Goal: Find specific page/section: Find specific page/section

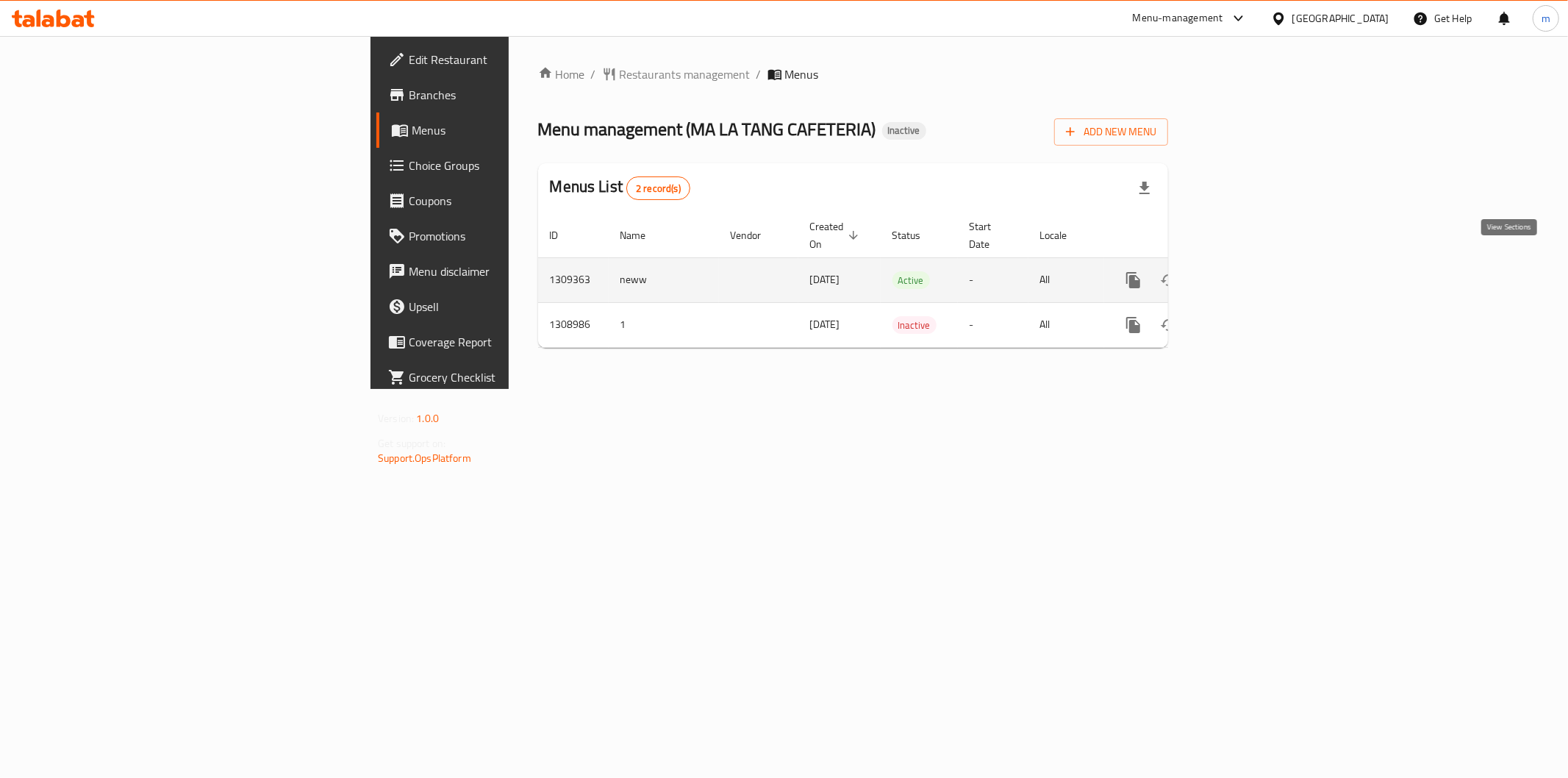
click at [1257, 266] on link "enhanced table" at bounding box center [1239, 280] width 35 height 35
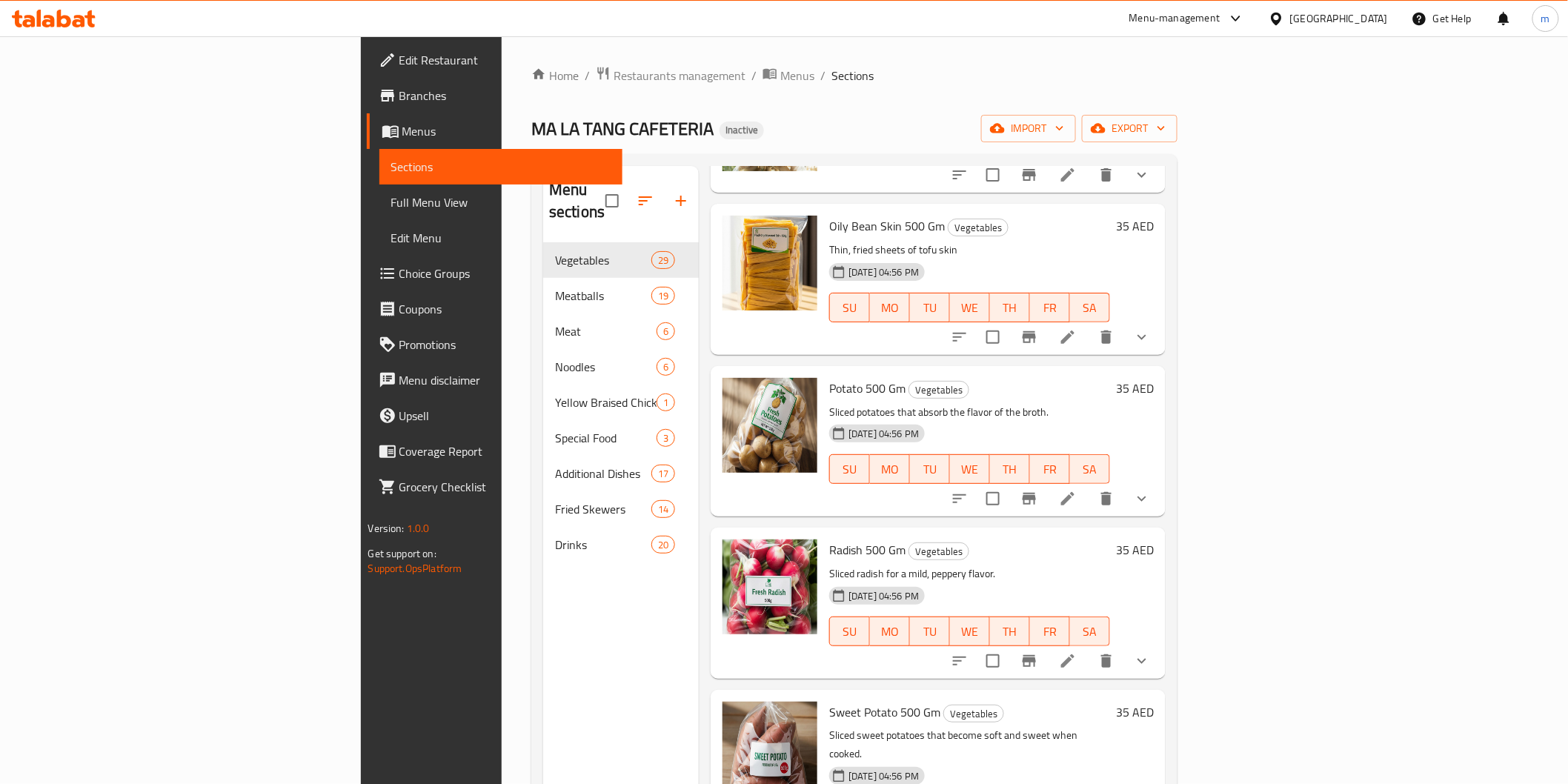
scroll to position [3880, 0]
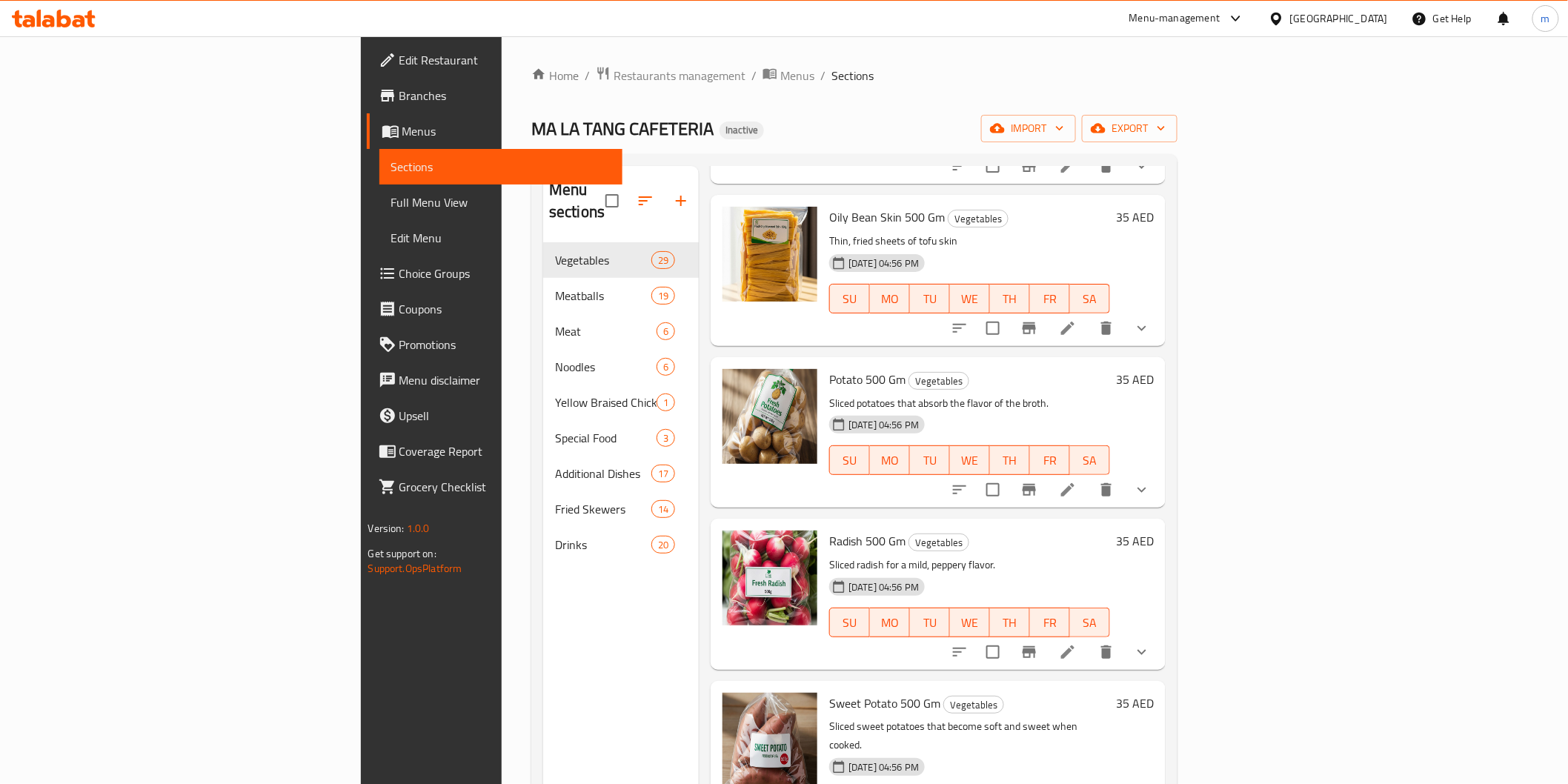
click at [399, 100] on span "Branches" at bounding box center [505, 95] width 211 height 18
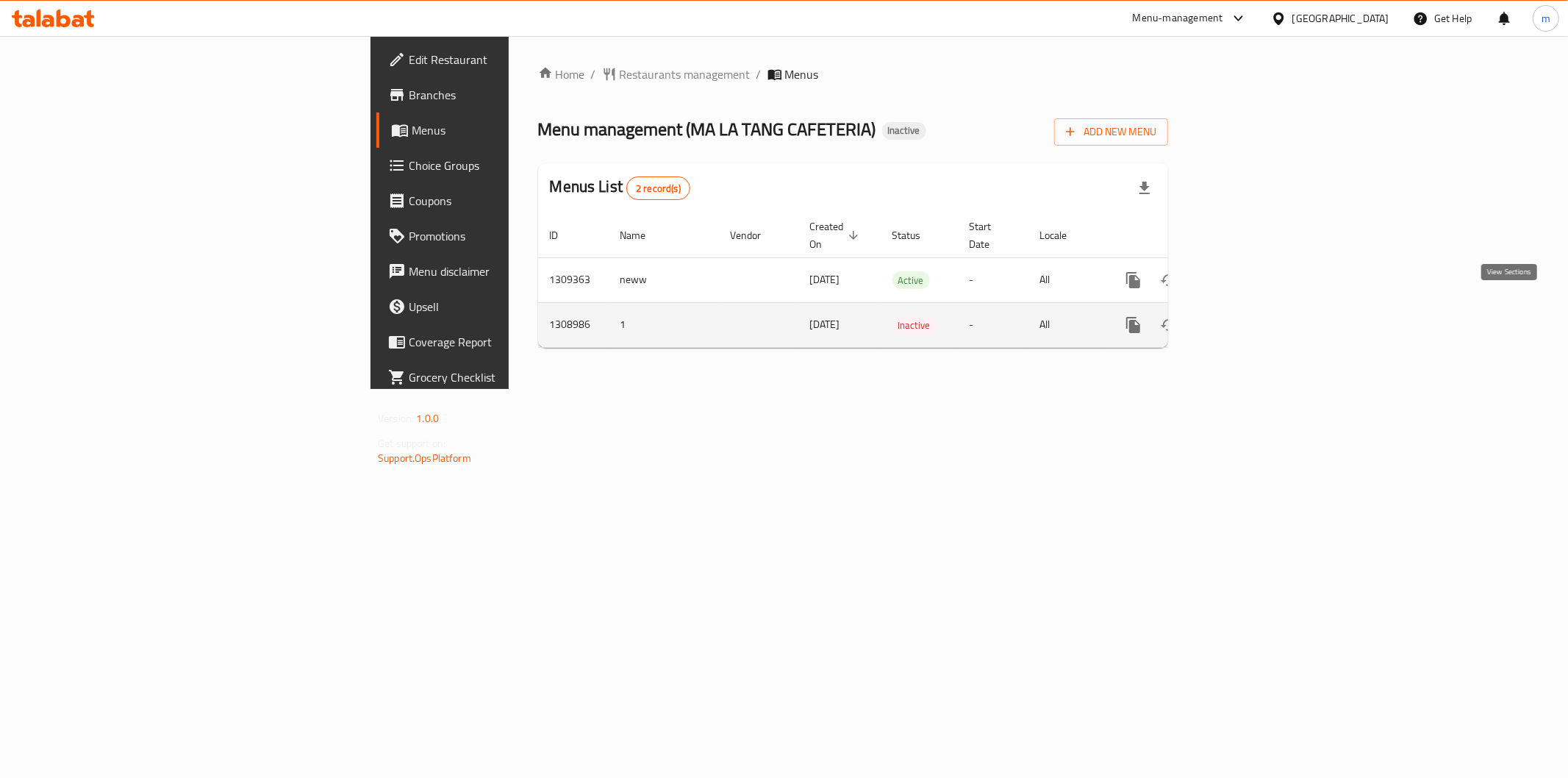
click at [1246, 319] on icon "enhanced table" at bounding box center [1239, 326] width 14 height 14
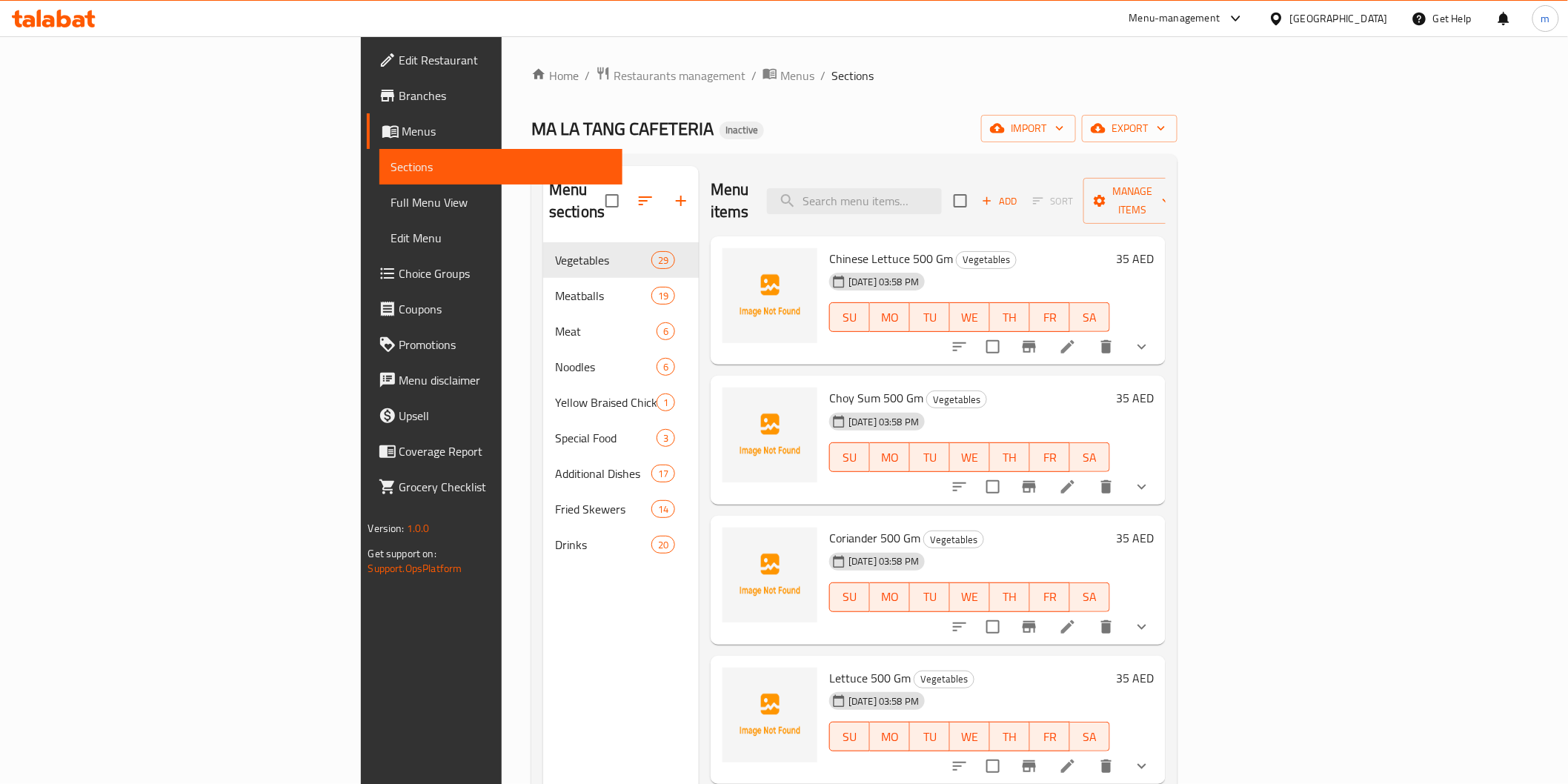
click at [392, 169] on span "Sections" at bounding box center [501, 167] width 219 height 18
click at [367, 142] on link "Menus" at bounding box center [495, 131] width 256 height 35
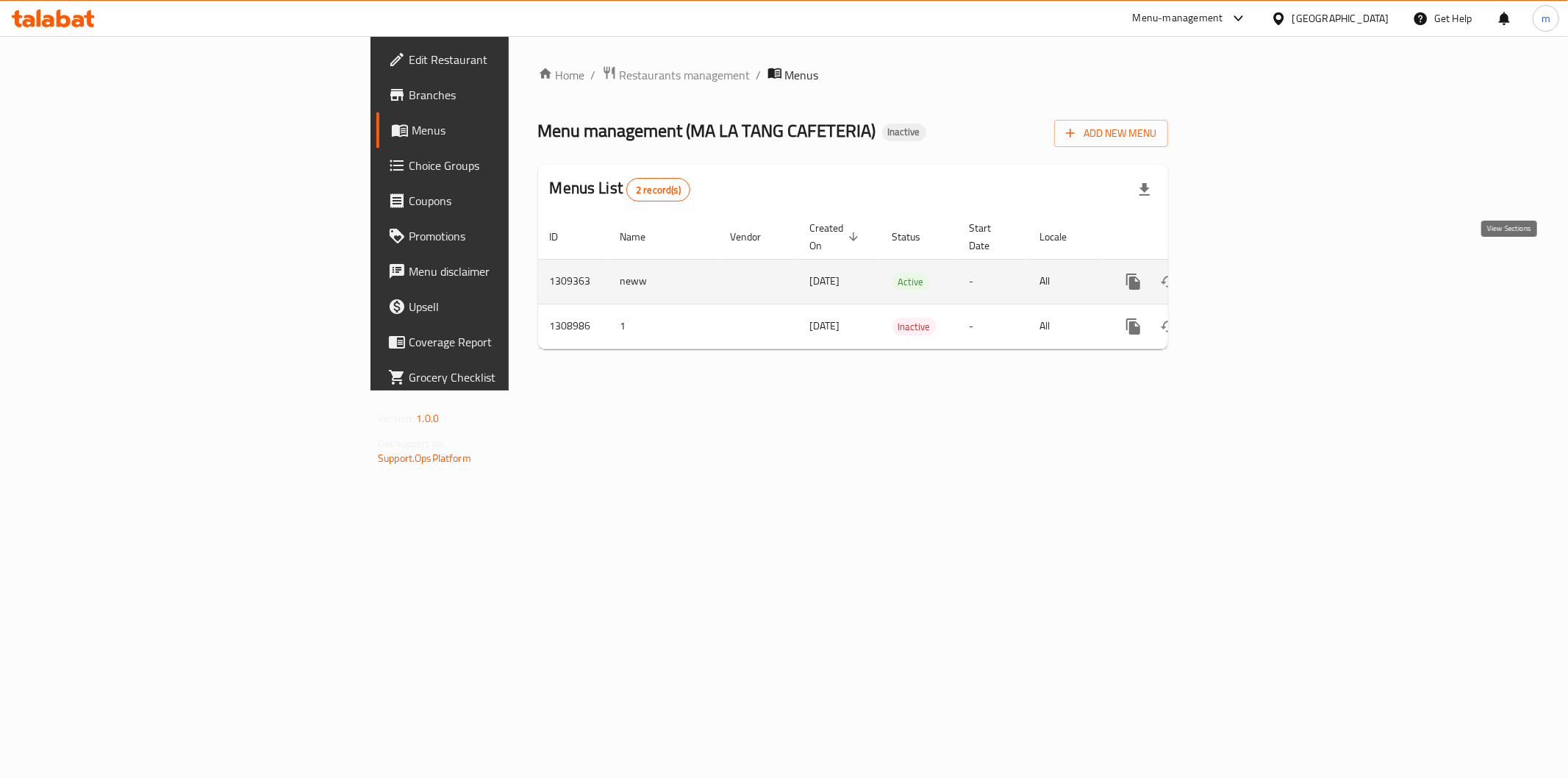
click at [1249, 273] on icon "enhanced table" at bounding box center [1239, 281] width 18 height 18
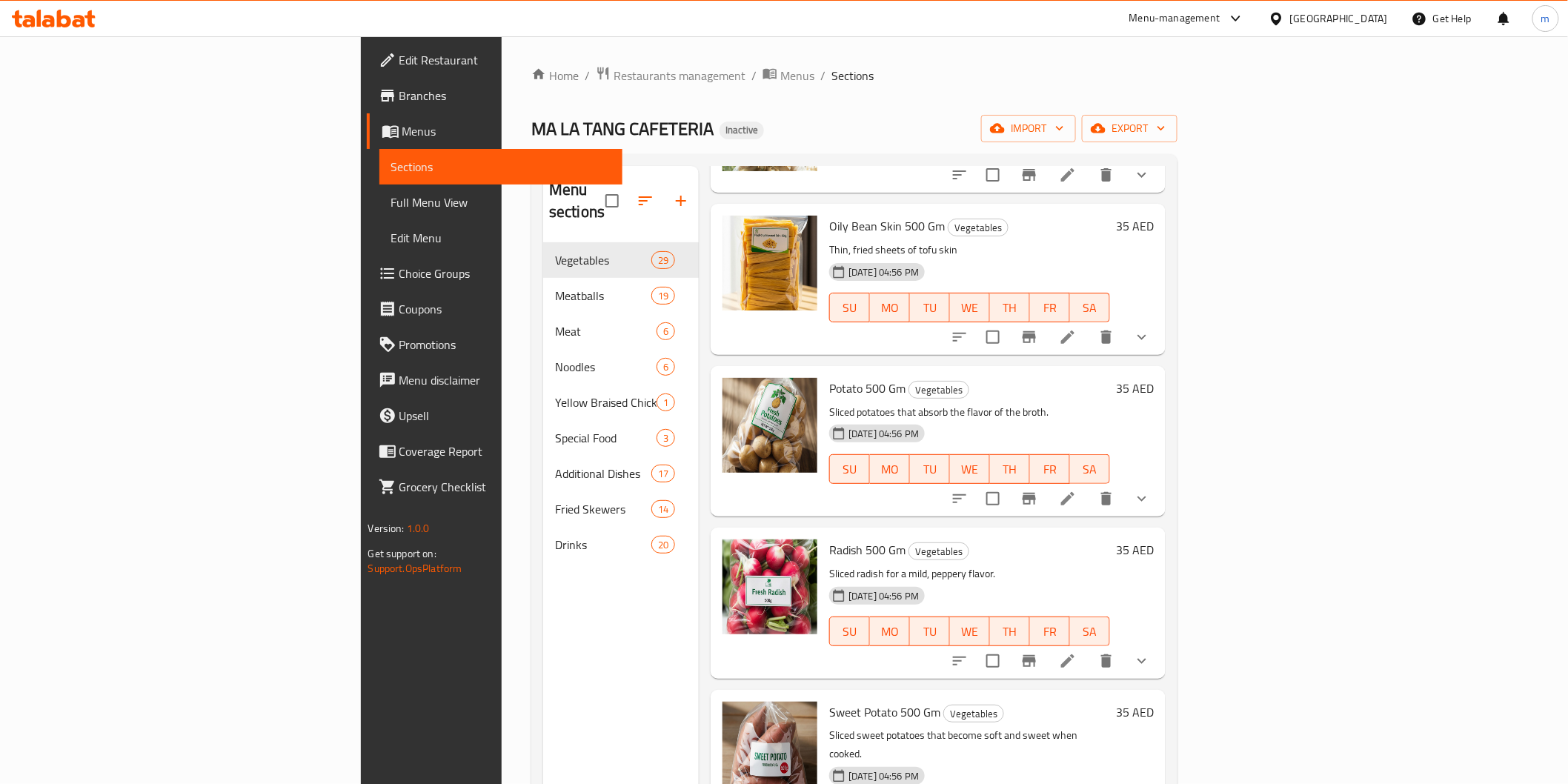
scroll to position [3880, 0]
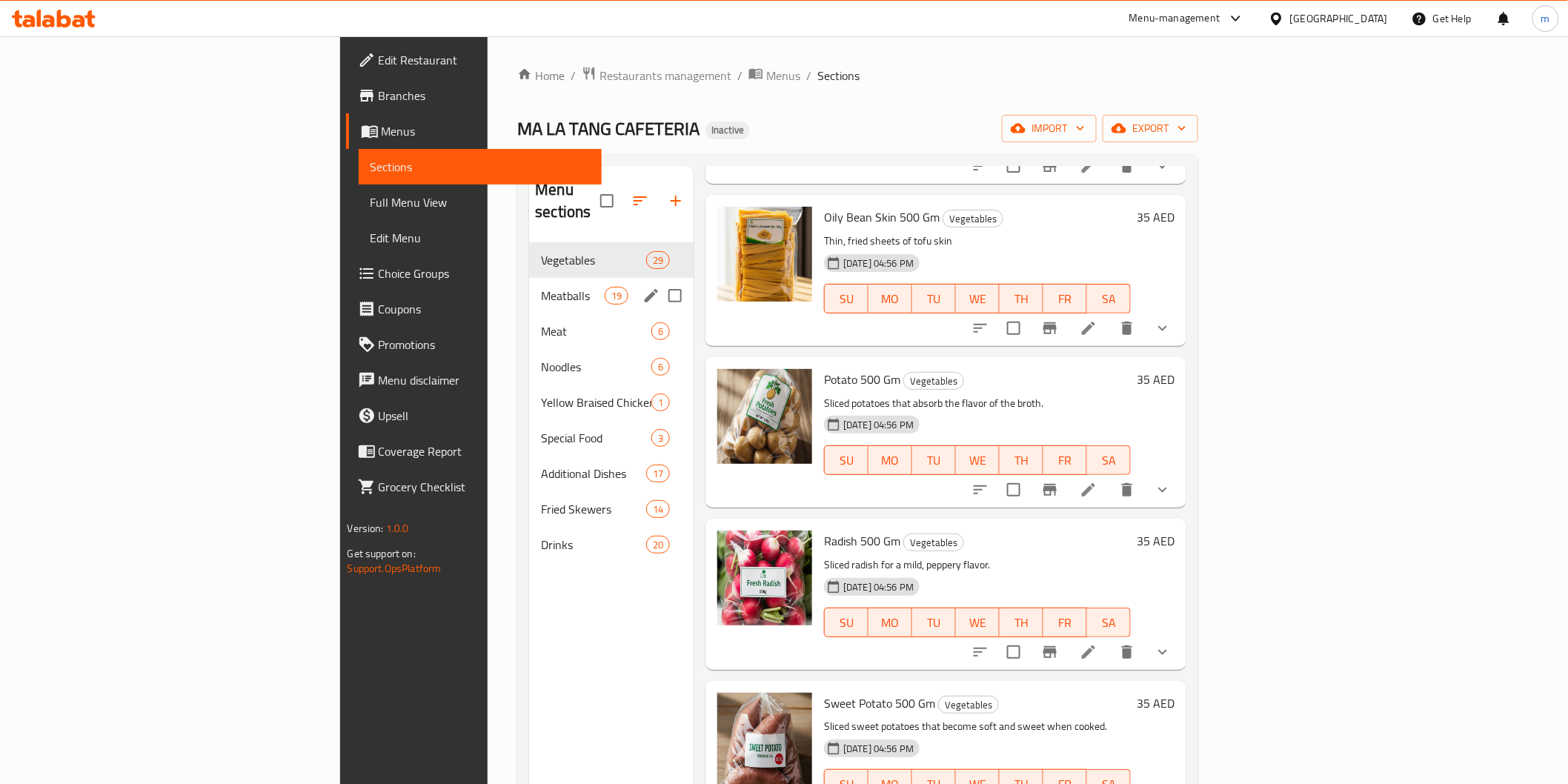
click at [529, 283] on div "Meatballs 19" at bounding box center [611, 295] width 165 height 35
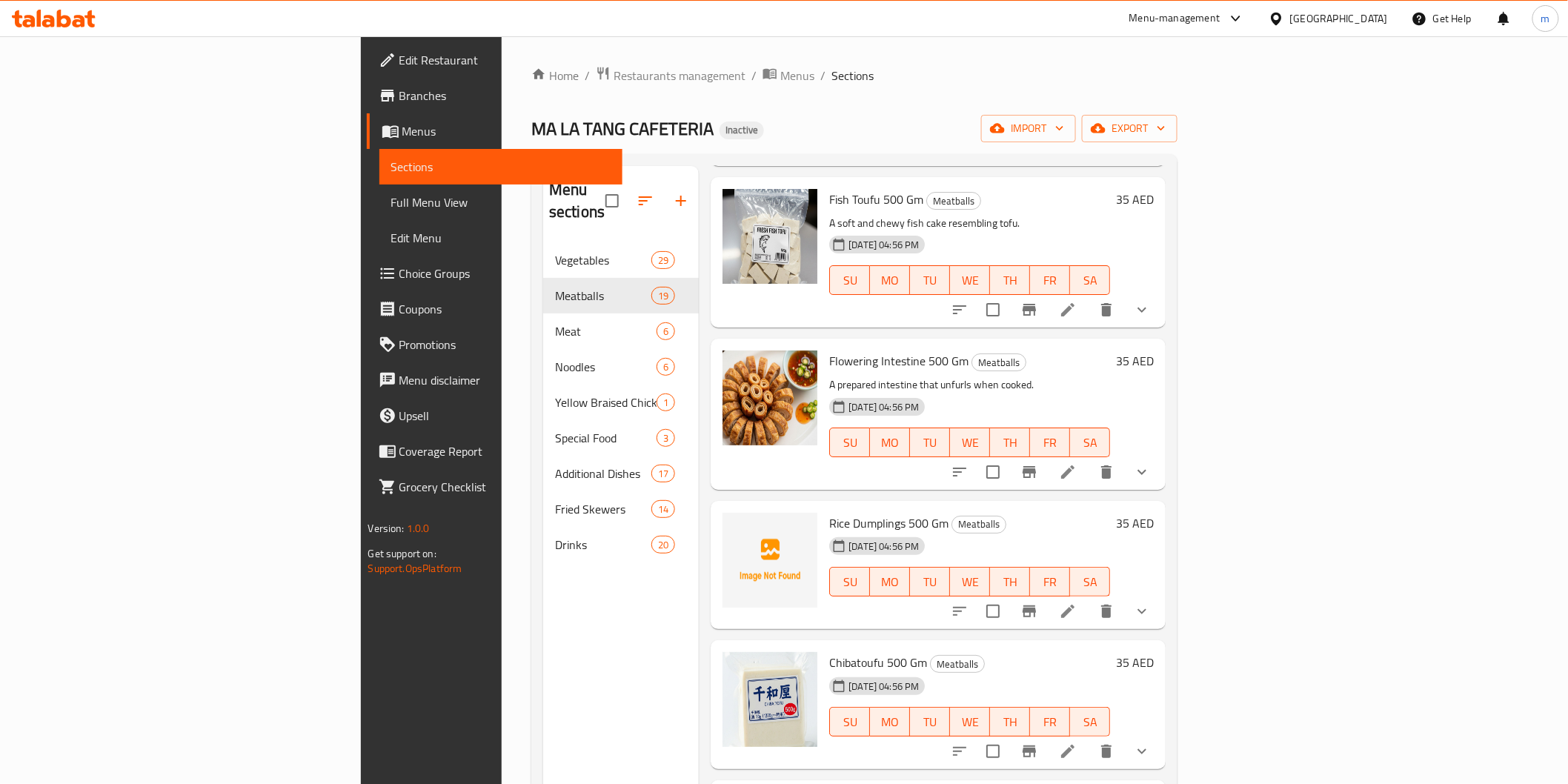
scroll to position [2195, 0]
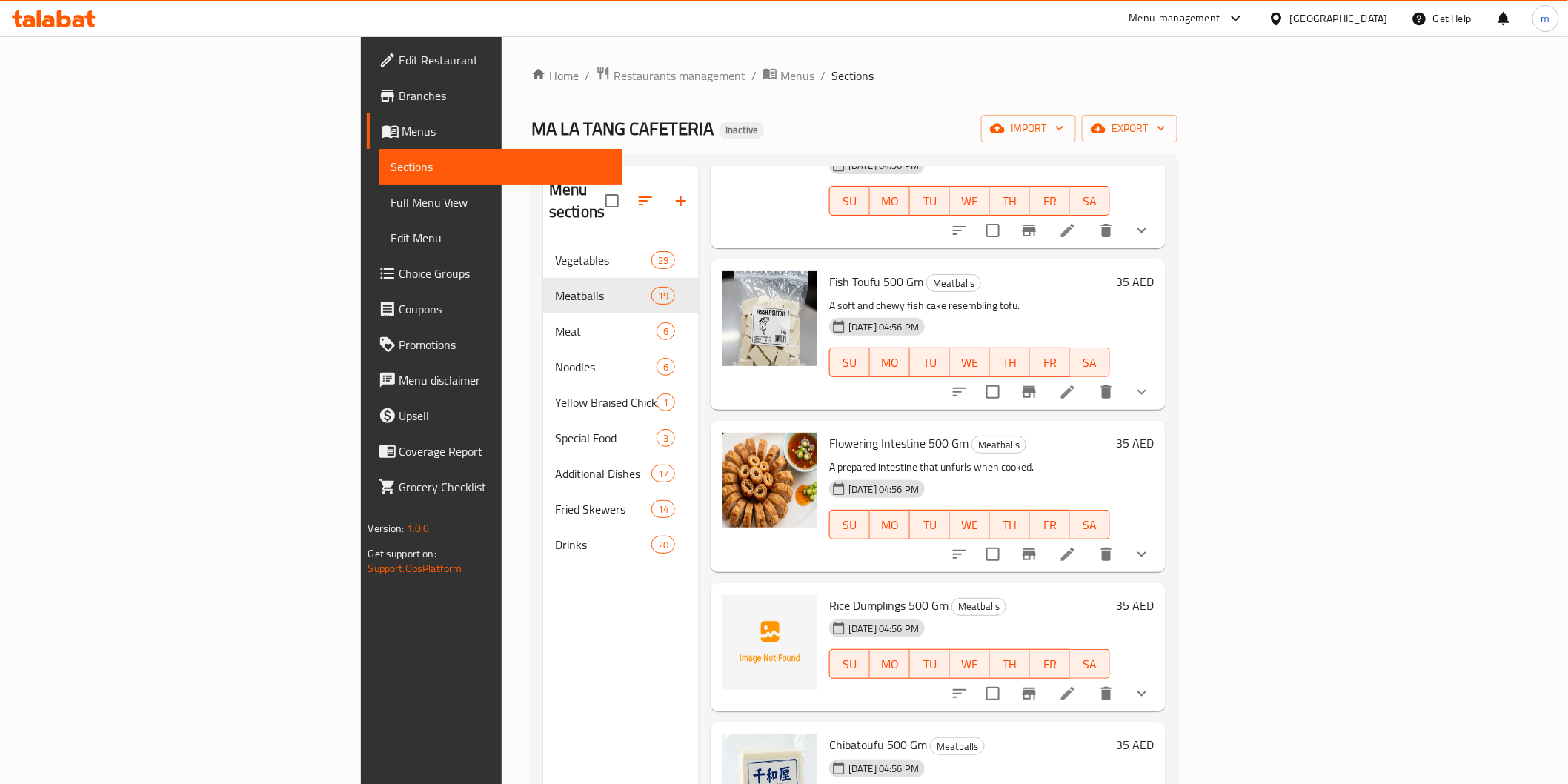
click at [1151, 383] on icon "show more" at bounding box center [1142, 392] width 18 height 18
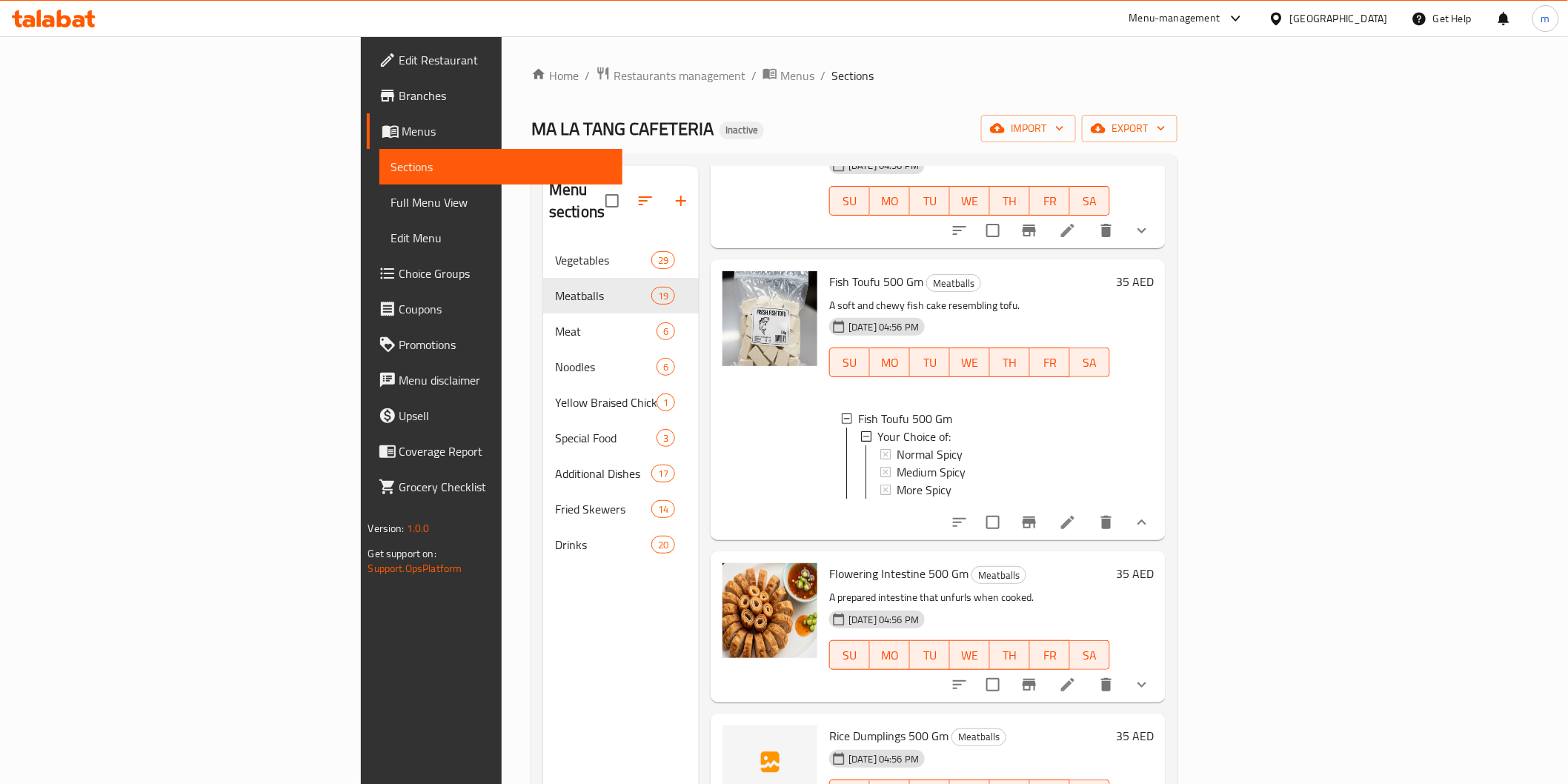
click at [1160, 667] on button "show more" at bounding box center [1141, 684] width 35 height 35
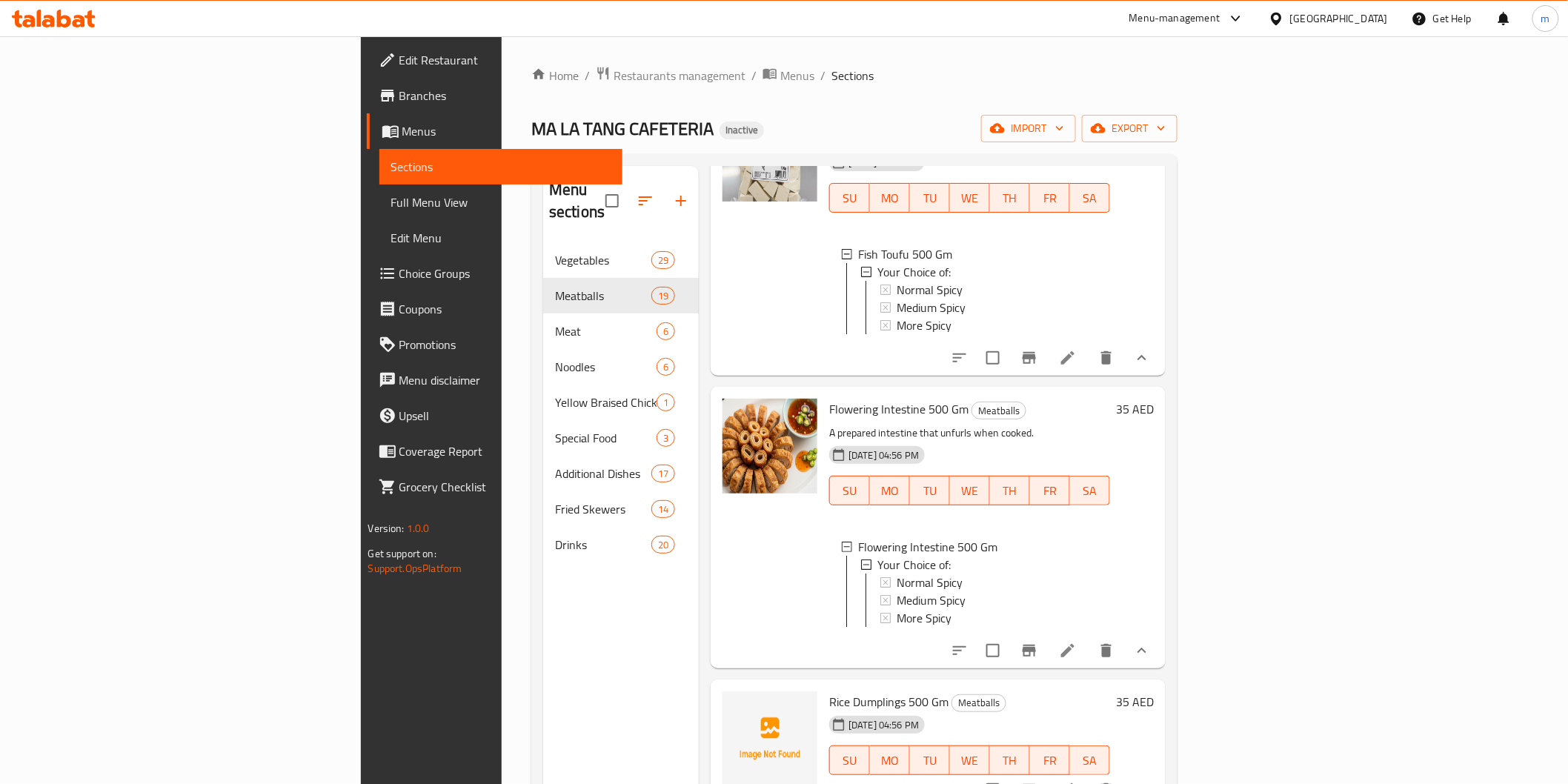
scroll to position [2441, 0]
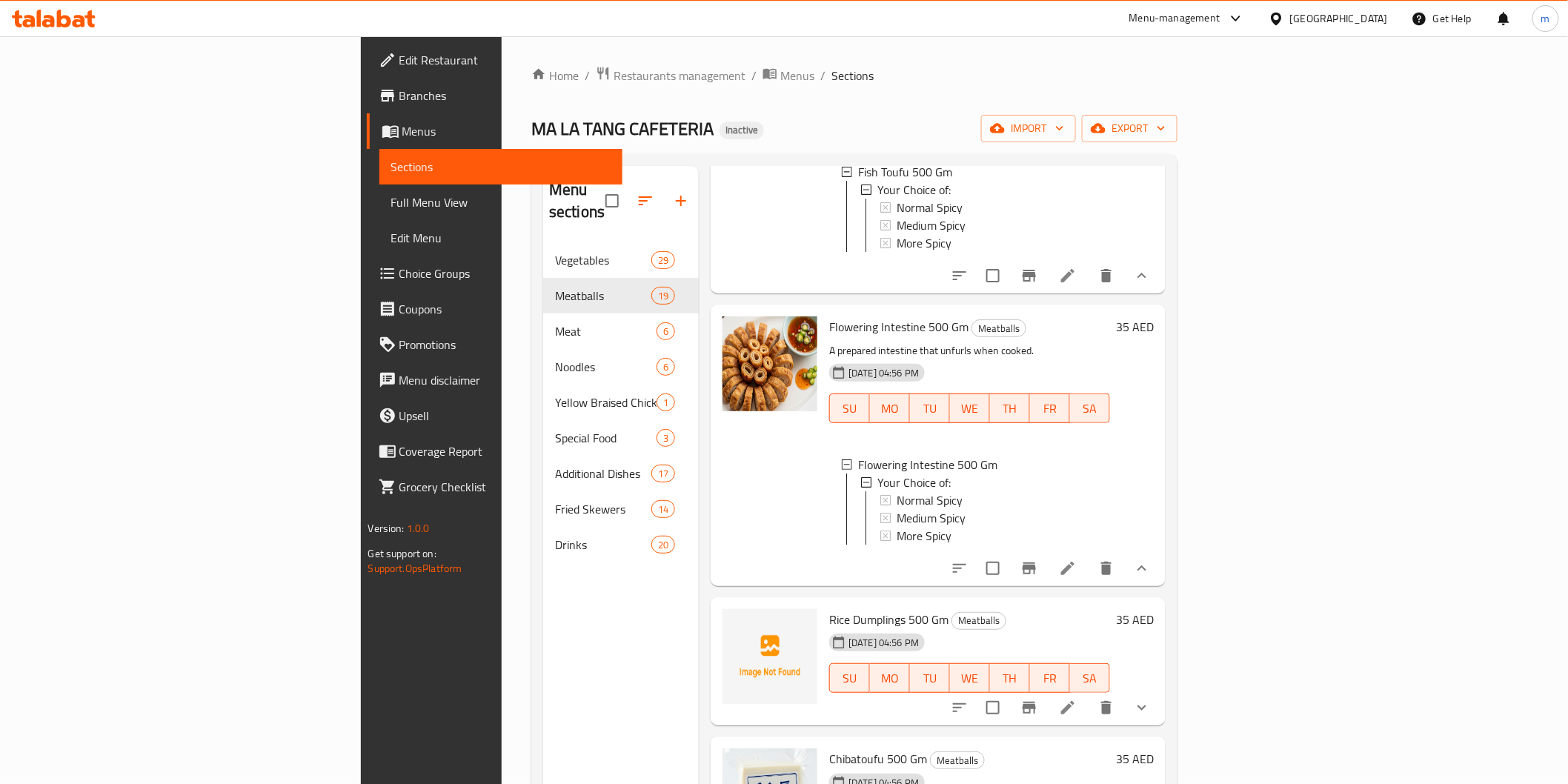
click at [1151, 699] on icon "show more" at bounding box center [1142, 708] width 18 height 18
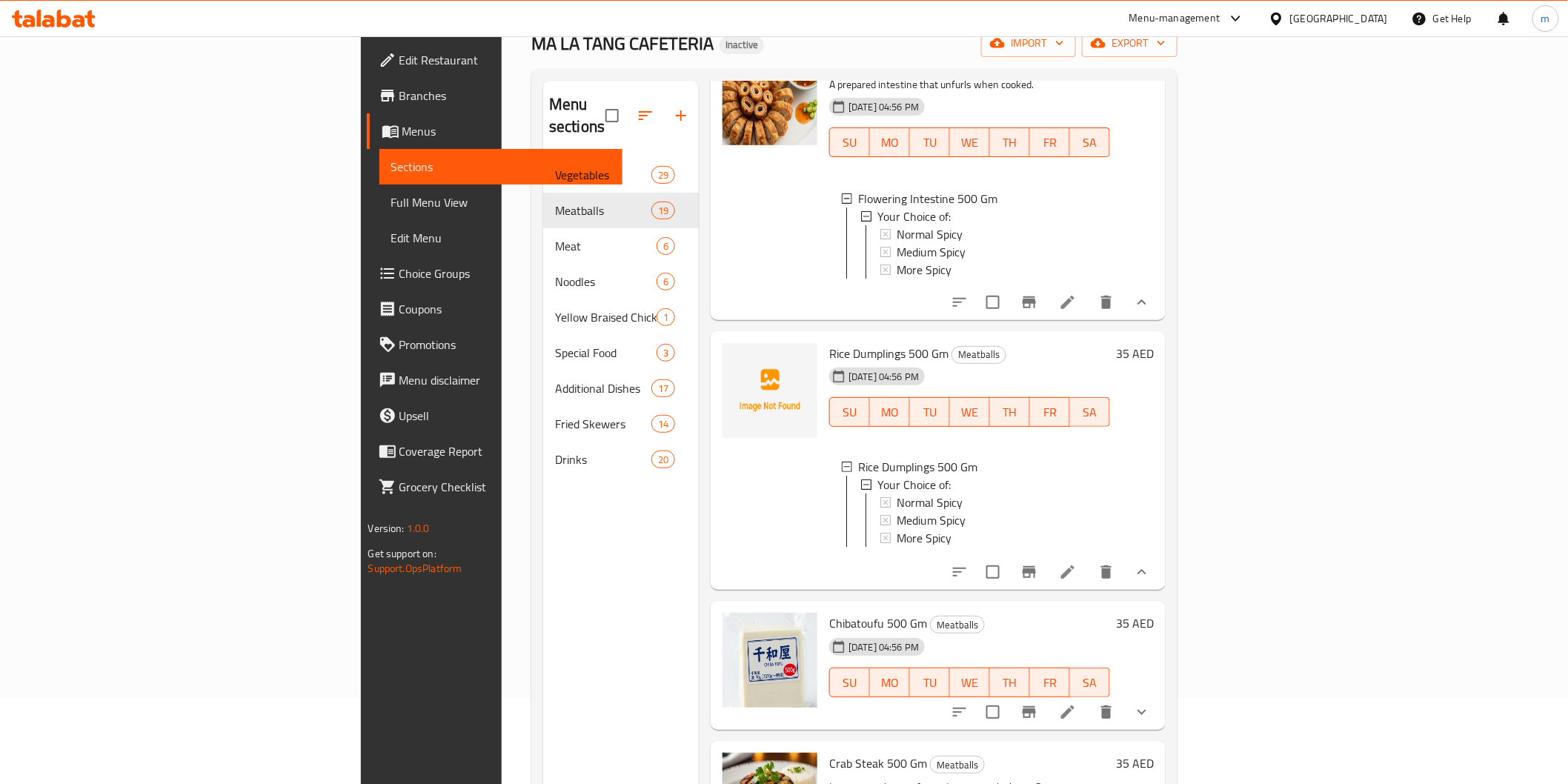
scroll to position [165, 0]
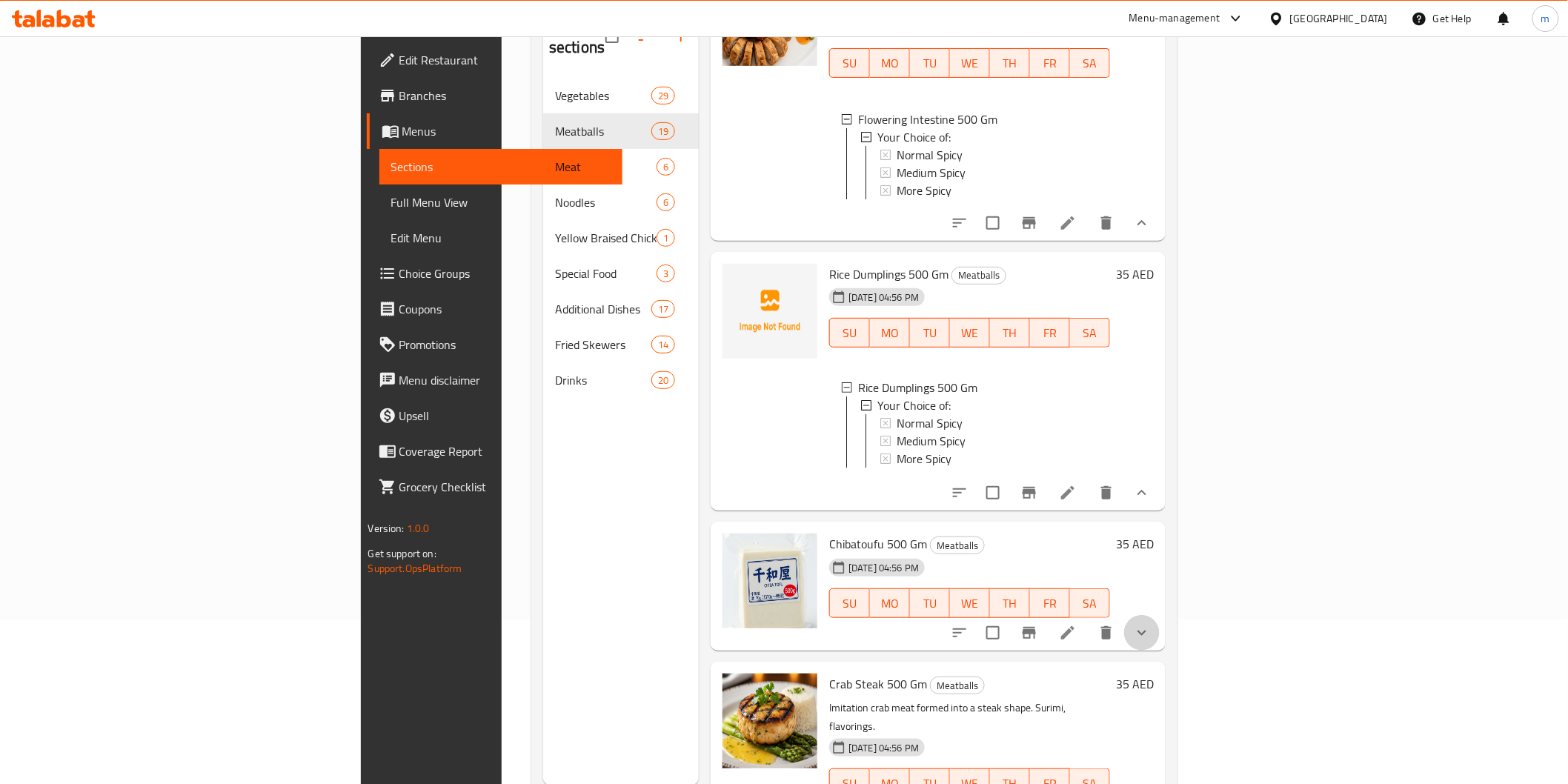
click at [1160, 617] on button "show more" at bounding box center [1141, 632] width 35 height 35
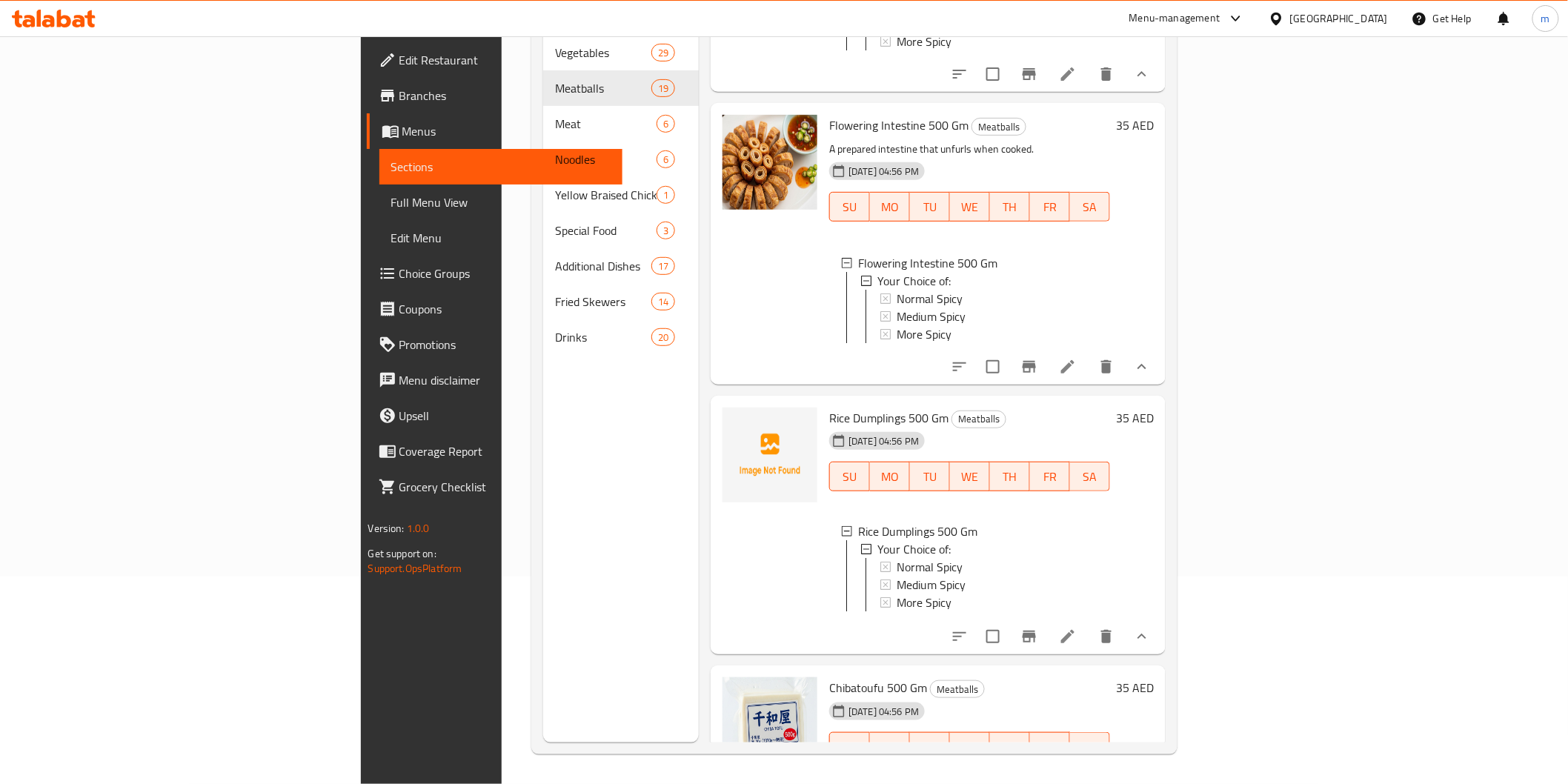
scroll to position [2765, 0]
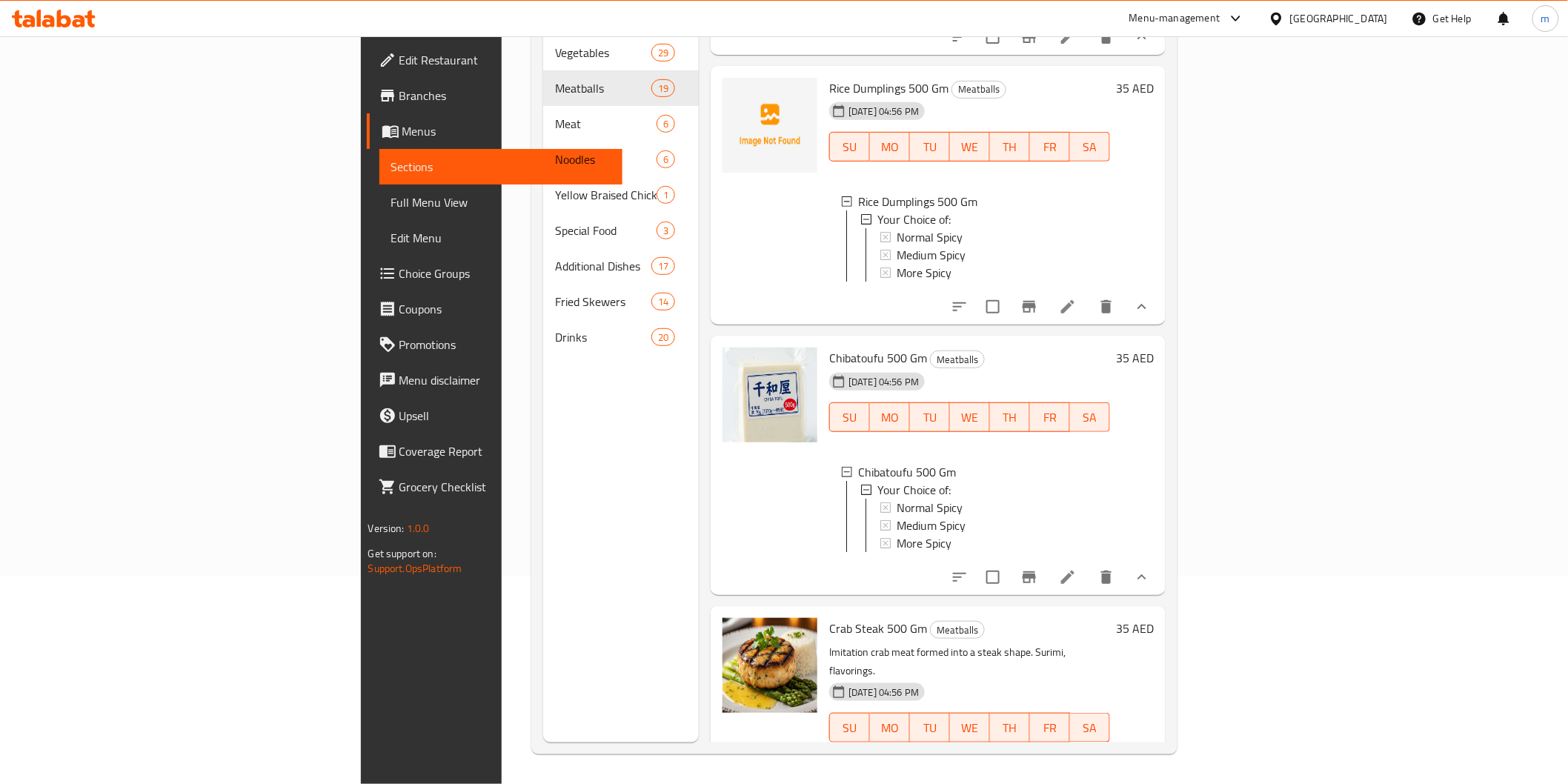
click at [399, 55] on span "Edit Restaurant" at bounding box center [505, 60] width 211 height 18
